Goal: Task Accomplishment & Management: Complete application form

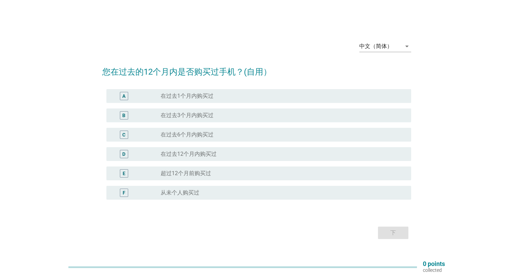
click at [195, 87] on div "A radio_button_unchecked 在过去1个月内购买过" at bounding box center [256, 95] width 309 height 19
click at [195, 93] on label "在过去1个月内购买过" at bounding box center [187, 96] width 53 height 7
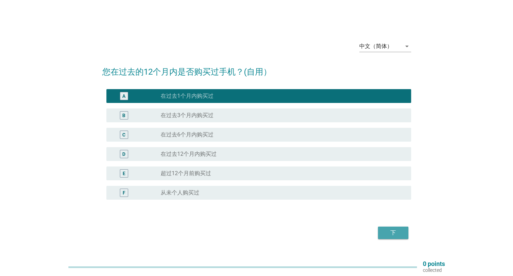
click at [394, 232] on div "下" at bounding box center [392, 233] width 19 height 8
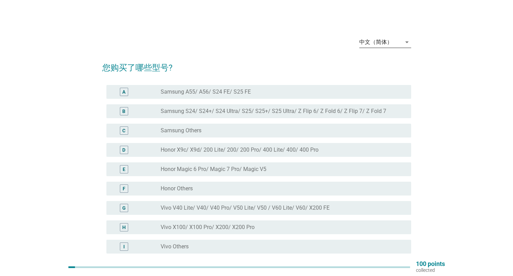
click at [373, 43] on div "中文（简体）" at bounding box center [375, 42] width 33 height 6
click at [334, 51] on div "中文（简体） arrow_drop_down" at bounding box center [256, 42] width 309 height 23
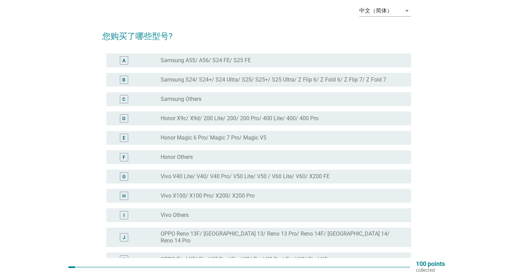
scroll to position [61, 0]
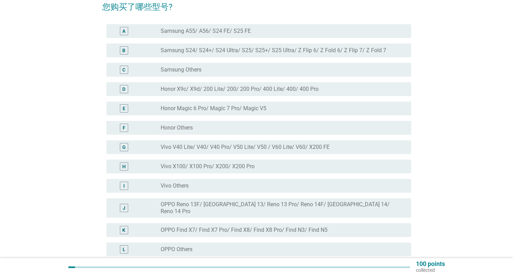
click at [272, 107] on div "radio_button_unchecked Honor Magic 6 Pro/ Magic 7 Pro/ Magic V5" at bounding box center [280, 108] width 239 height 7
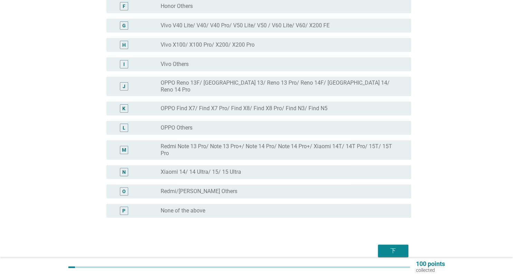
scroll to position [209, 0]
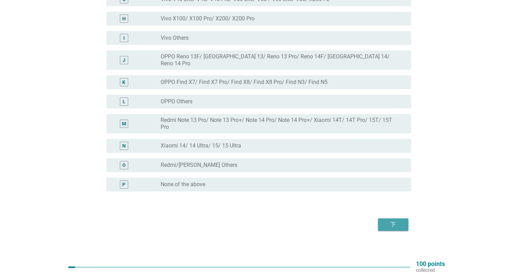
click at [386, 220] on div "下" at bounding box center [392, 224] width 19 height 8
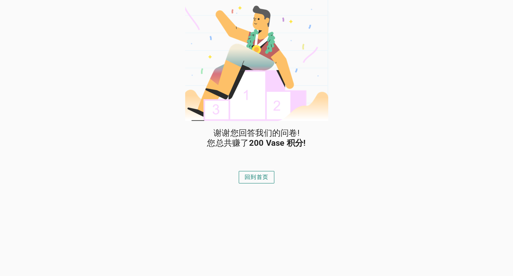
click at [258, 175] on div "回到首页" at bounding box center [257, 177] width 24 height 8
